Goal: Use online tool/utility: Utilize a website feature to perform a specific function

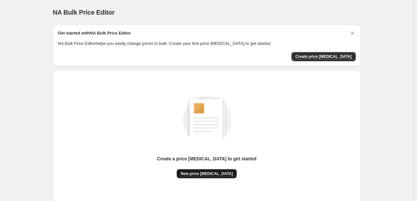
click at [203, 174] on span "New price [MEDICAL_DATA]" at bounding box center [207, 173] width 52 height 5
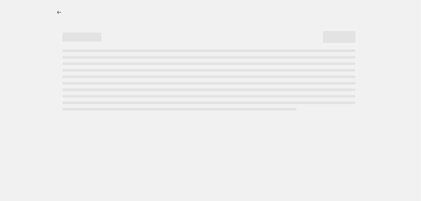
select select "percentage"
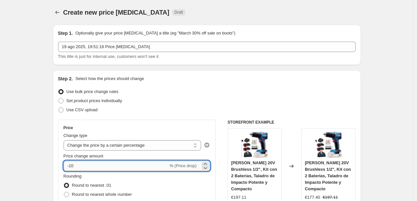
click at [119, 168] on input "-10" at bounding box center [116, 165] width 105 height 10
type input "-1"
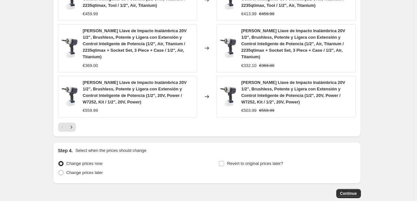
scroll to position [530, 0]
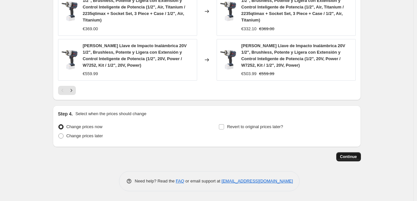
type input "-25"
click at [355, 156] on span "Continue" at bounding box center [348, 156] width 17 height 5
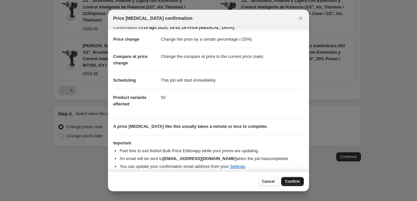
scroll to position [12, 0]
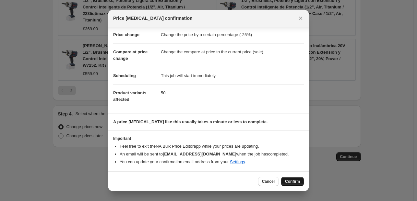
click at [295, 183] on button "Confirm" at bounding box center [292, 181] width 23 height 9
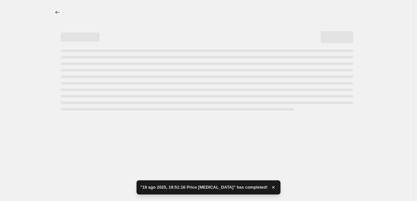
select select "percentage"
